Goal: Information Seeking & Learning: Learn about a topic

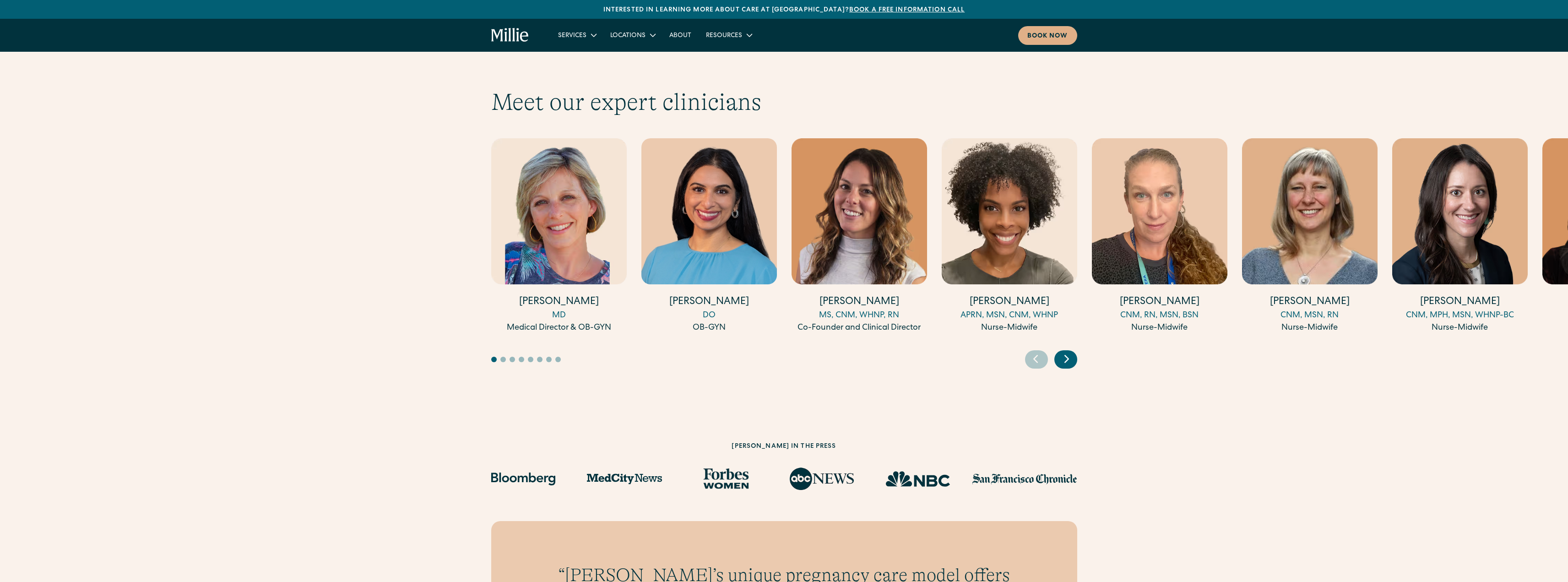
scroll to position [2472, 0]
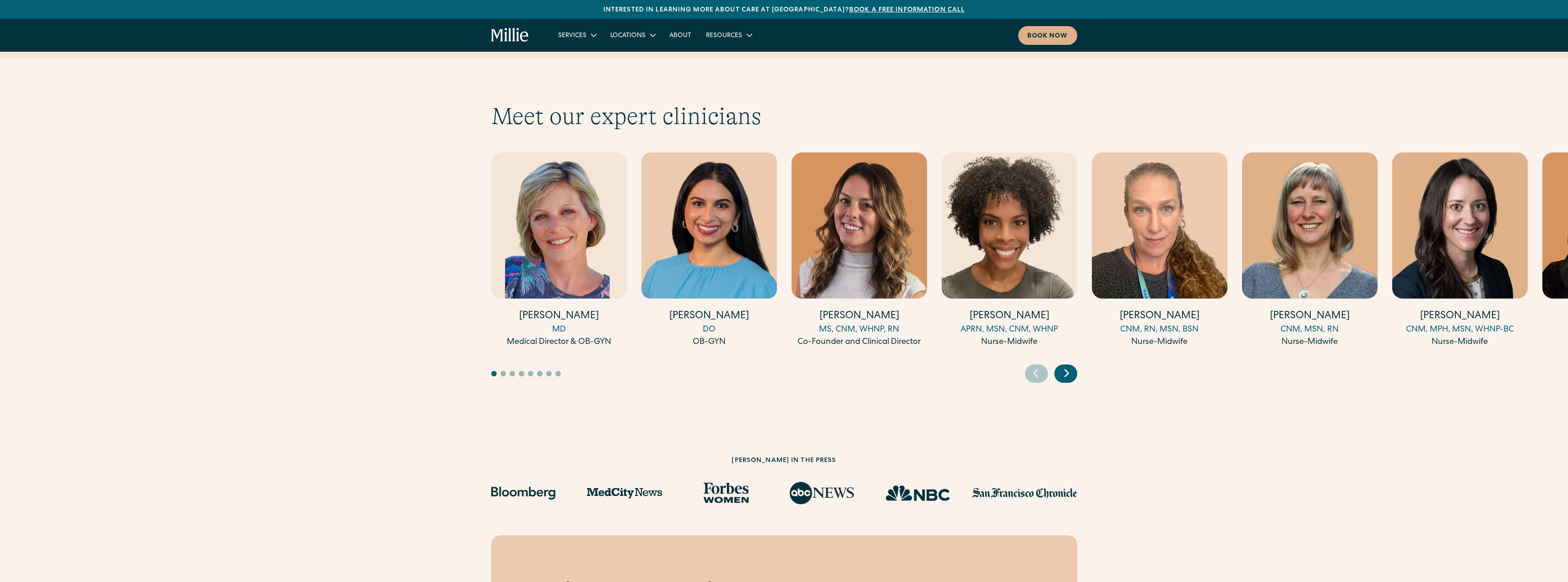
click at [503, 371] on button "Go to slide 2" at bounding box center [503, 374] width 6 height 6
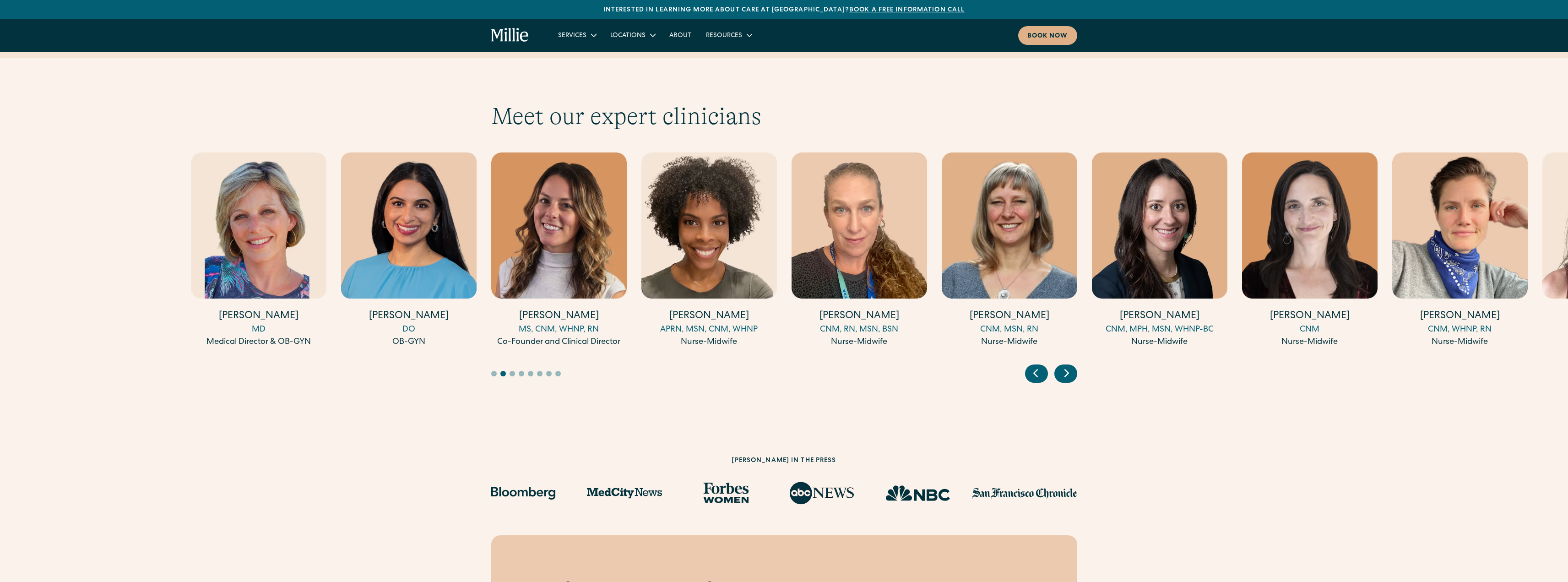
click at [512, 371] on button "Go to slide 3" at bounding box center [512, 374] width 6 height 6
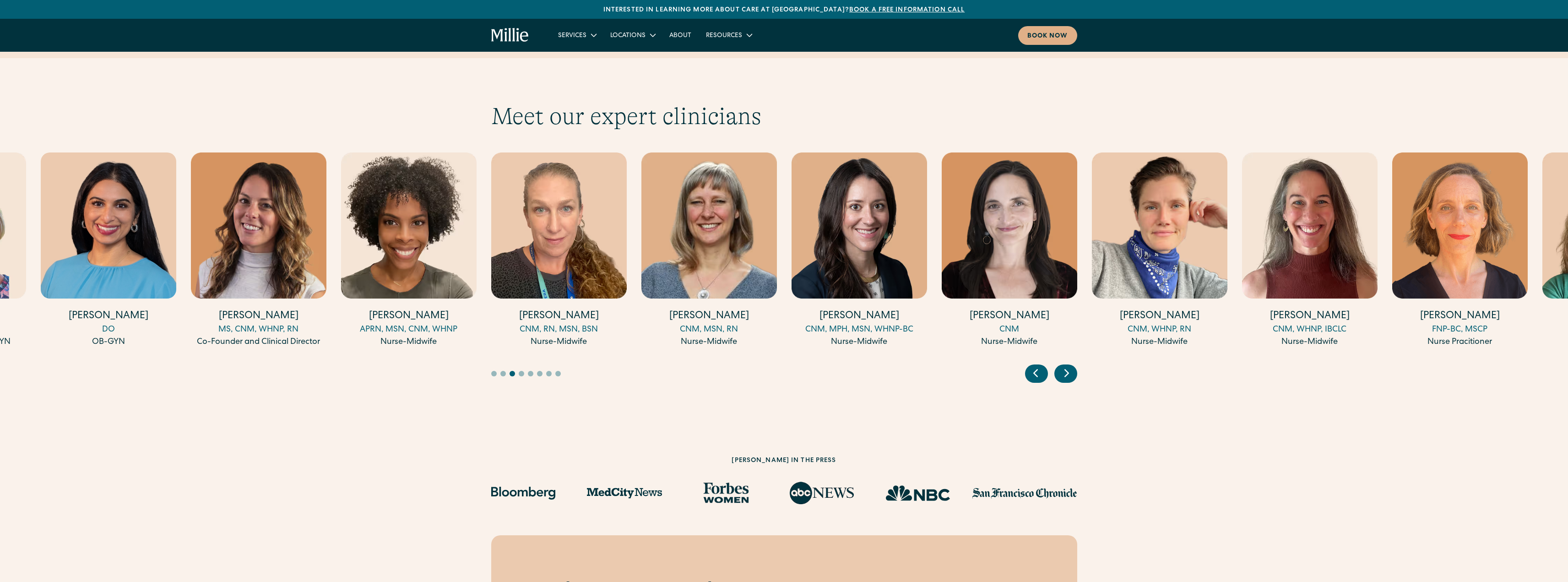
click at [534, 371] on div at bounding box center [750, 374] width 520 height 6
click at [545, 371] on div at bounding box center [750, 374] width 520 height 6
click at [541, 371] on button "Go to slide 6" at bounding box center [539, 374] width 6 height 6
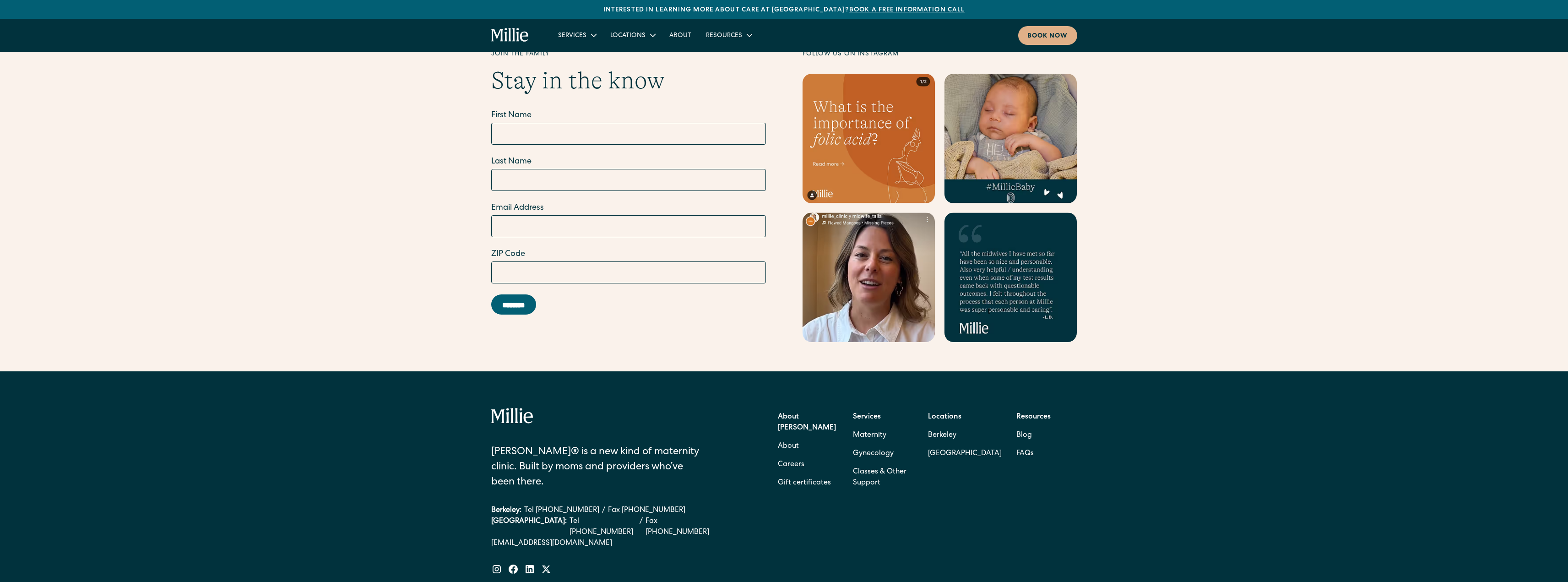
scroll to position [3479, 0]
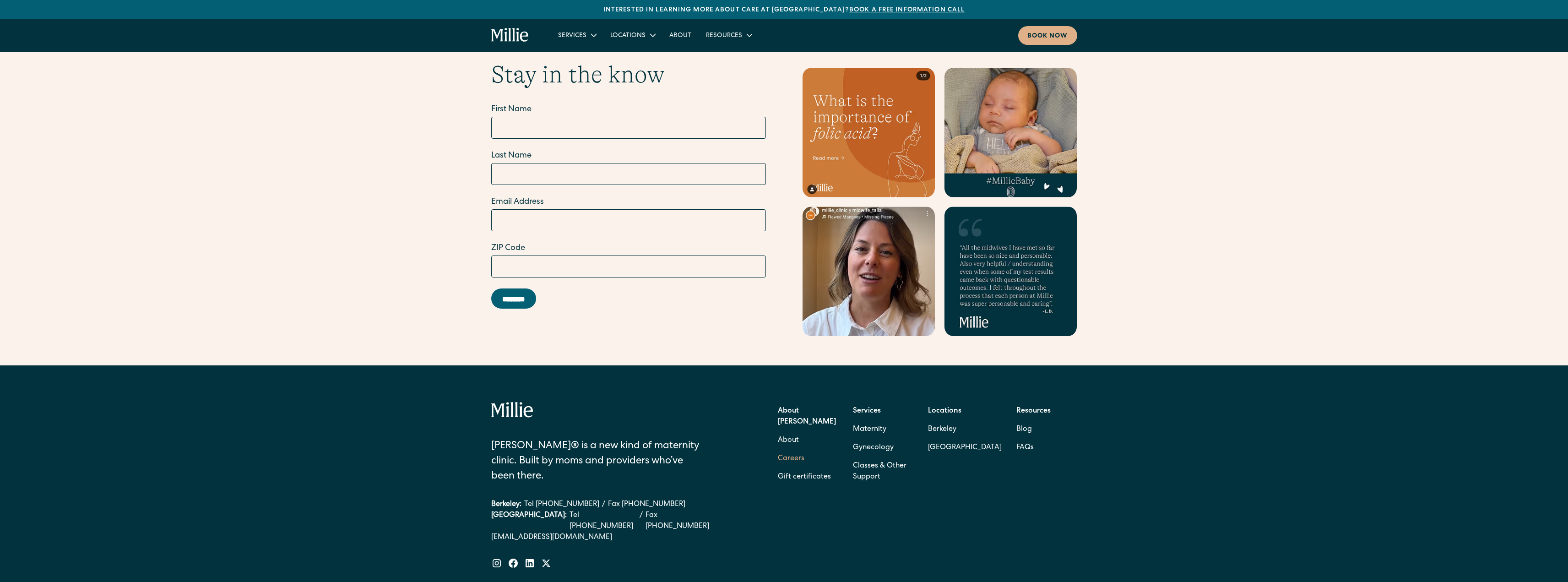
click at [794, 450] on link "Careers" at bounding box center [791, 458] width 26 height 18
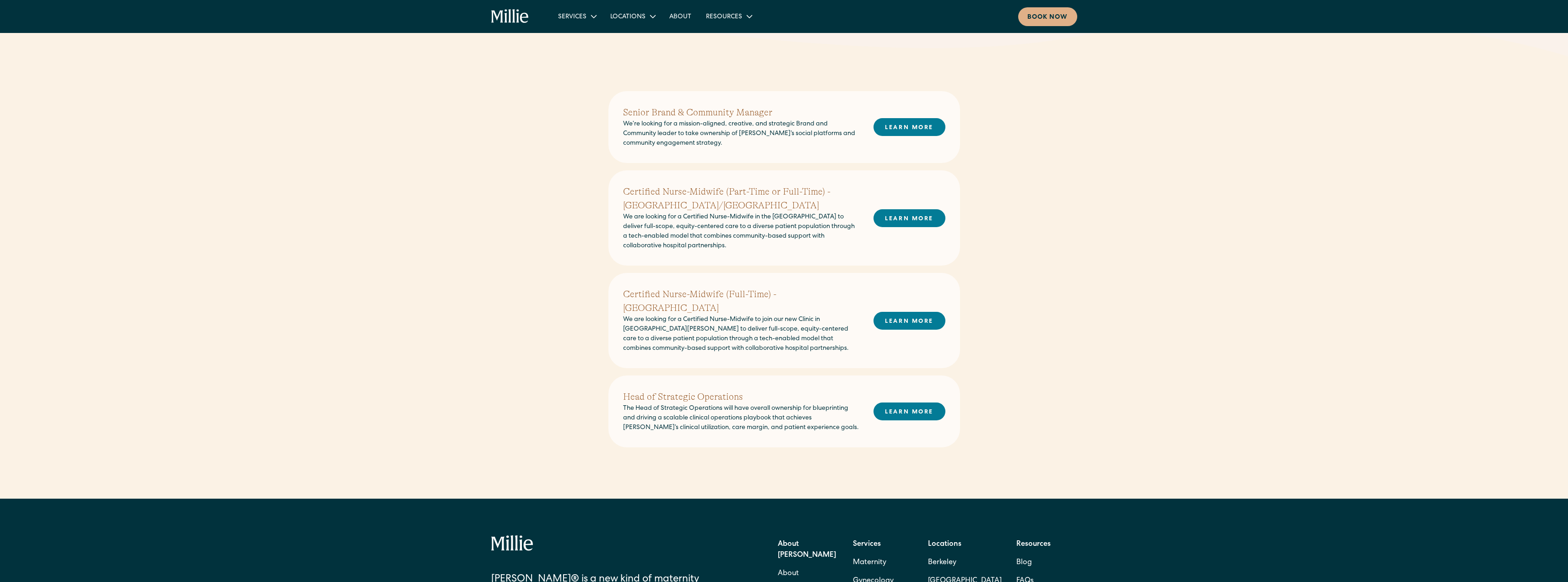
scroll to position [229, 0]
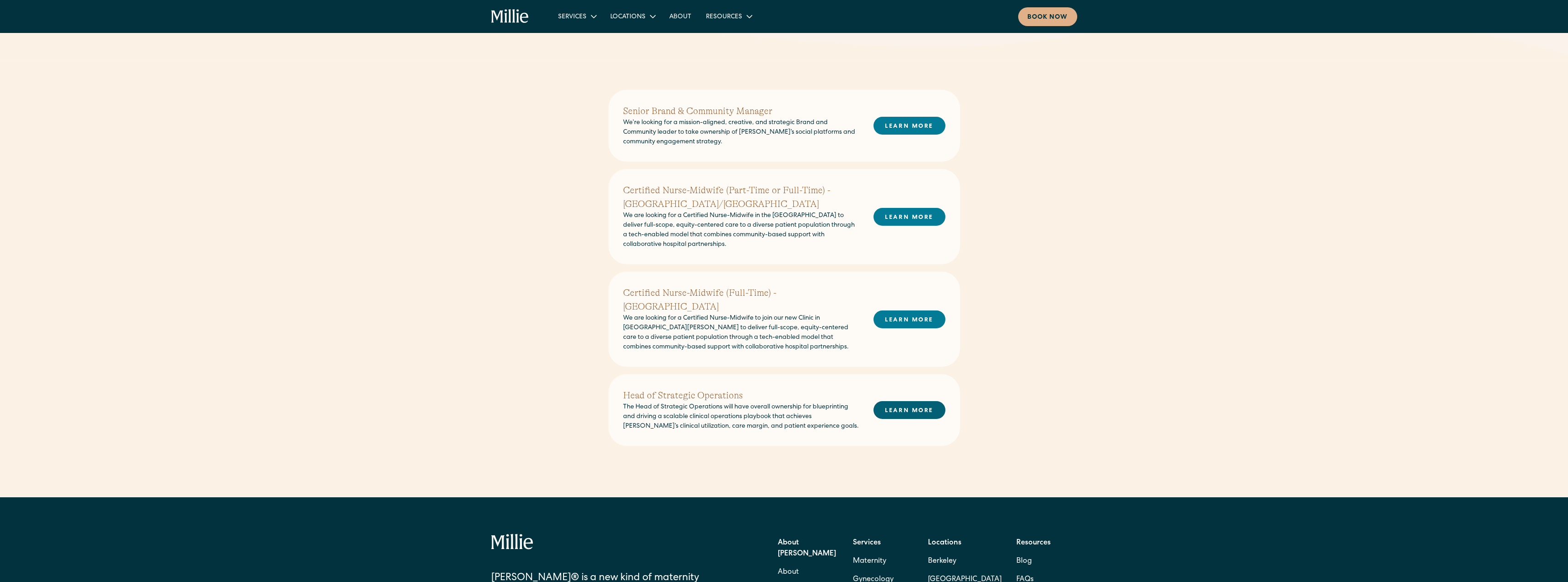
click at [889, 401] on link "LEARN MORE" at bounding box center [909, 410] width 72 height 18
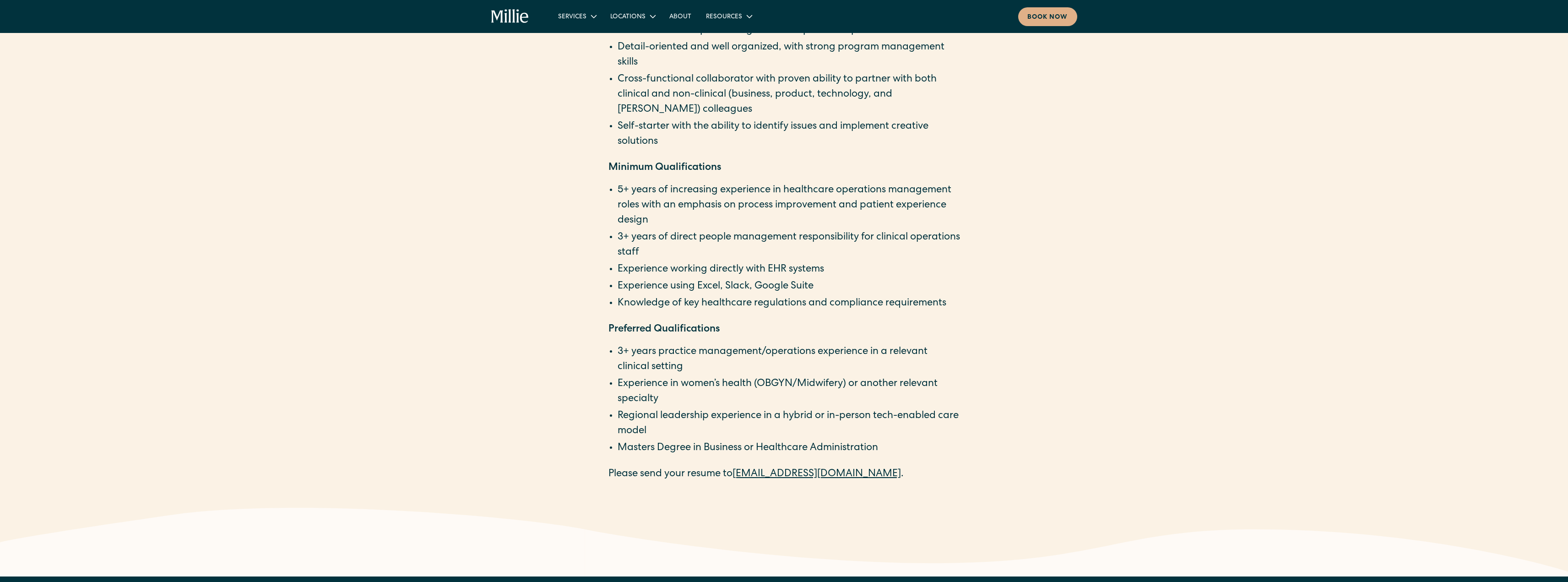
scroll to position [1373, 0]
